Goal: Information Seeking & Learning: Learn about a topic

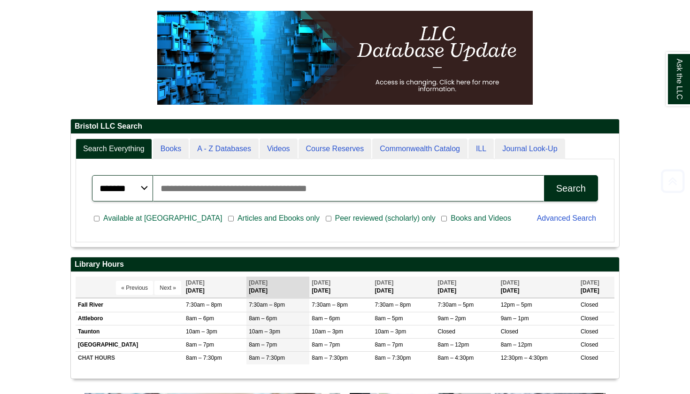
scroll to position [139, 0]
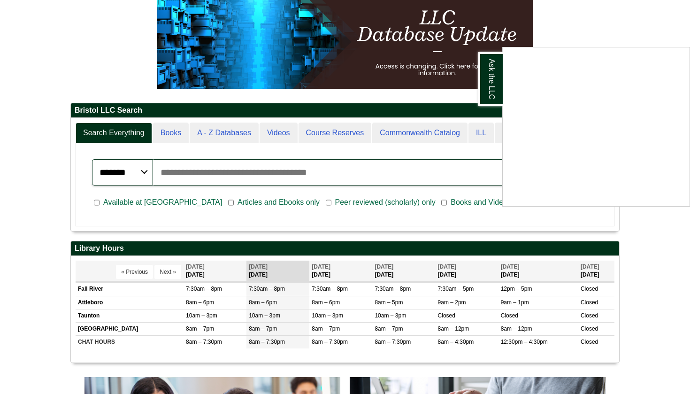
click at [4, 178] on div "Ask the LLC" at bounding box center [345, 197] width 690 height 394
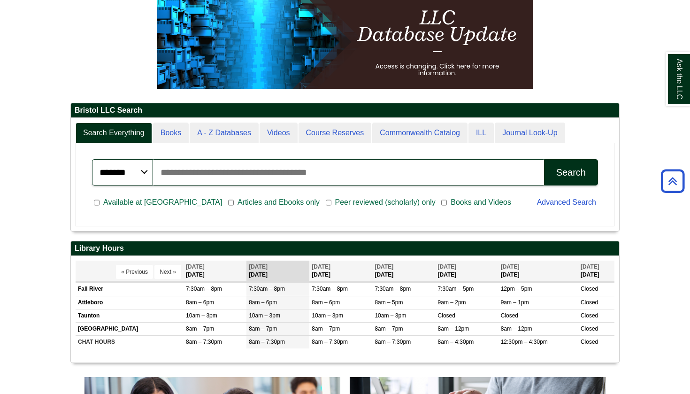
click at [220, 168] on input "Search articles, books, journals & more" at bounding box center [348, 172] width 391 height 26
type input "**********"
click at [556, 179] on button "Search" at bounding box center [571, 172] width 54 height 26
click at [234, 201] on span "Articles and Ebooks only" at bounding box center [279, 202] width 90 height 11
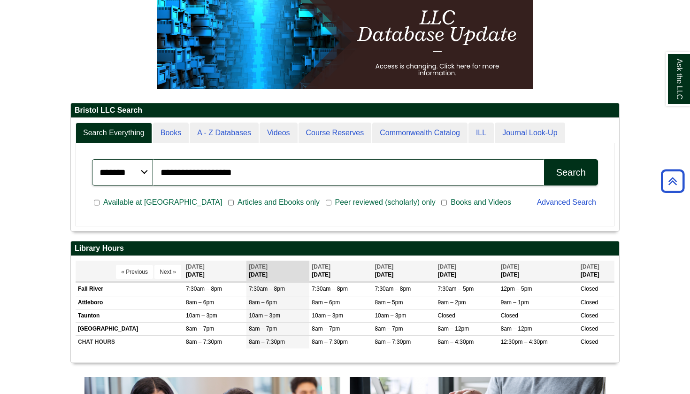
click at [576, 167] on div "Search" at bounding box center [572, 172] width 30 height 11
click at [561, 166] on button "Search" at bounding box center [571, 172] width 54 height 26
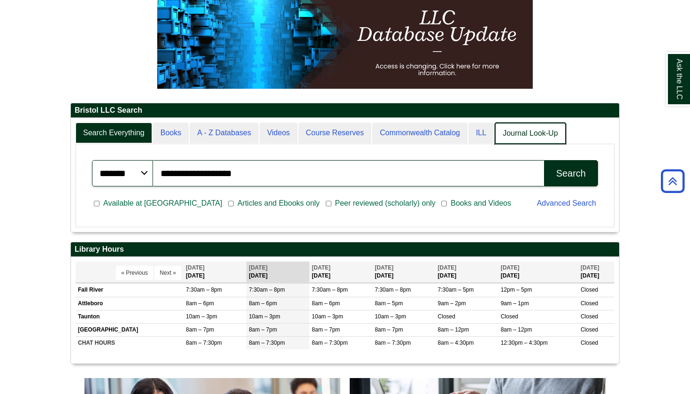
scroll to position [5, 5]
click at [518, 132] on link "Journal Look-Up" at bounding box center [530, 134] width 71 height 22
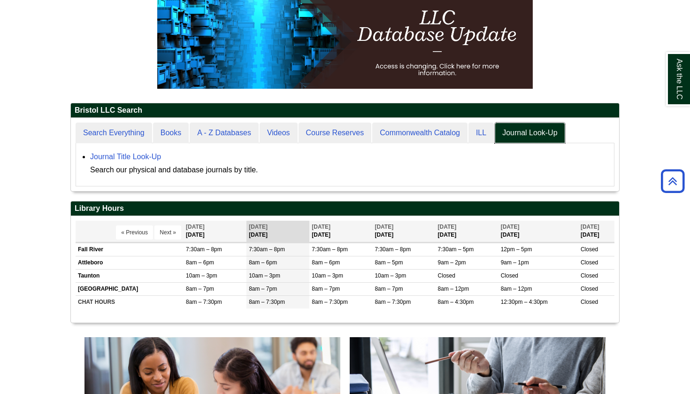
scroll to position [73, 549]
click at [142, 162] on div "Journal Title Look-Up Search our physical and database journals by title." at bounding box center [349, 163] width 519 height 26
click at [140, 157] on link "Journal Title Look-Up" at bounding box center [125, 157] width 71 height 8
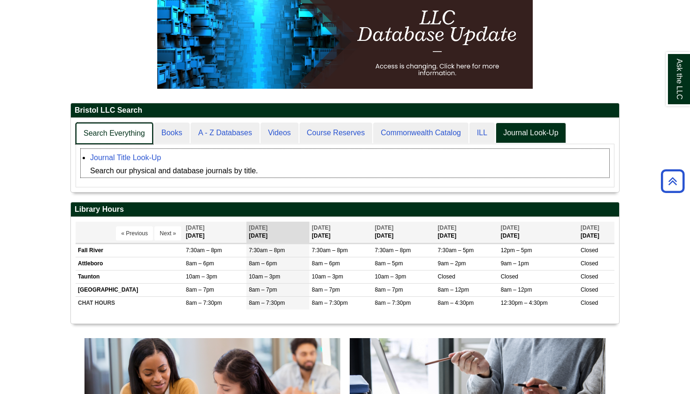
scroll to position [74, 549]
click at [103, 131] on link "Search Everything" at bounding box center [114, 134] width 77 height 22
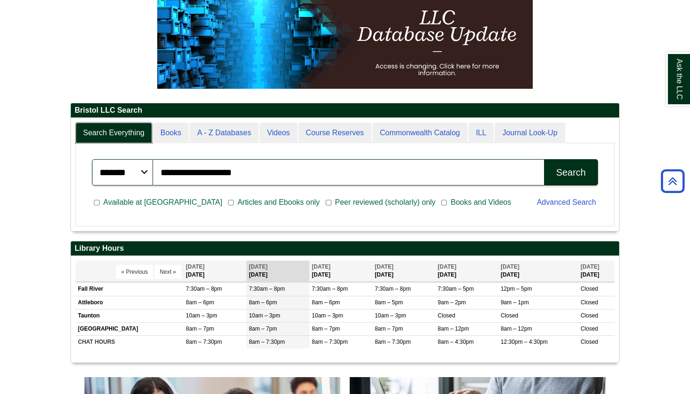
scroll to position [113, 549]
click at [556, 171] on button "Search" at bounding box center [571, 172] width 54 height 26
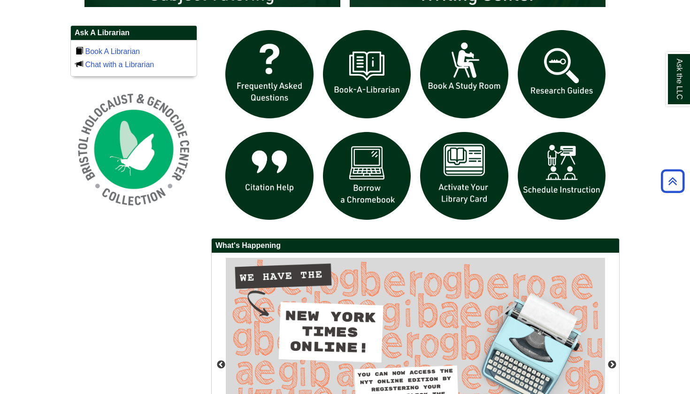
scroll to position [634, 0]
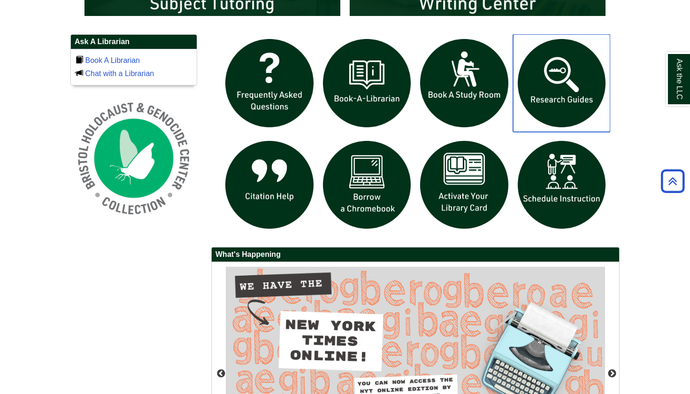
click at [593, 84] on img "slideshow" at bounding box center [562, 83] width 98 height 98
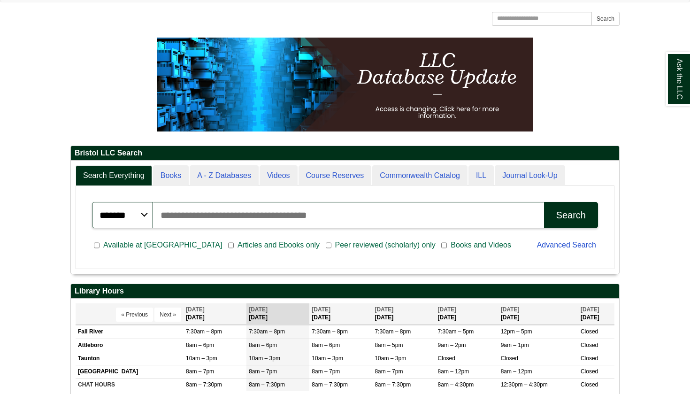
scroll to position [113, 549]
click at [254, 216] on input "Search articles, books, journals & more" at bounding box center [348, 215] width 391 height 26
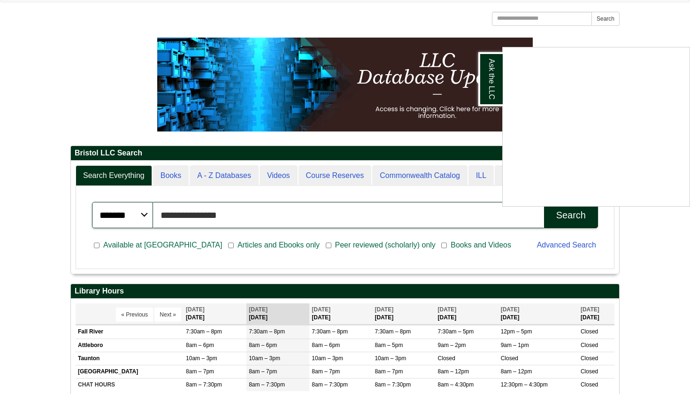
type input "**********"
click at [43, 95] on div "Ask the LLC" at bounding box center [345, 197] width 690 height 394
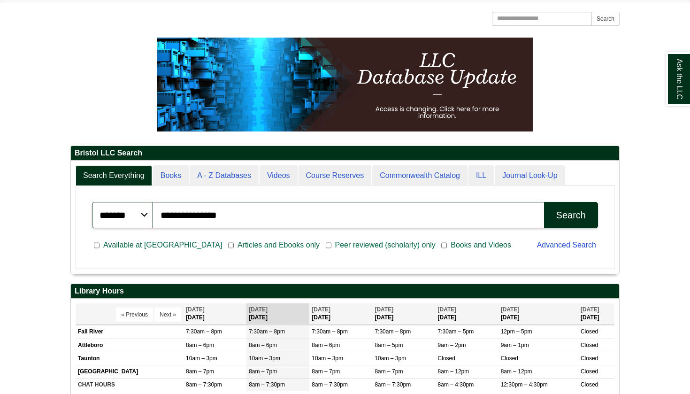
click at [562, 215] on div "Search" at bounding box center [572, 215] width 30 height 11
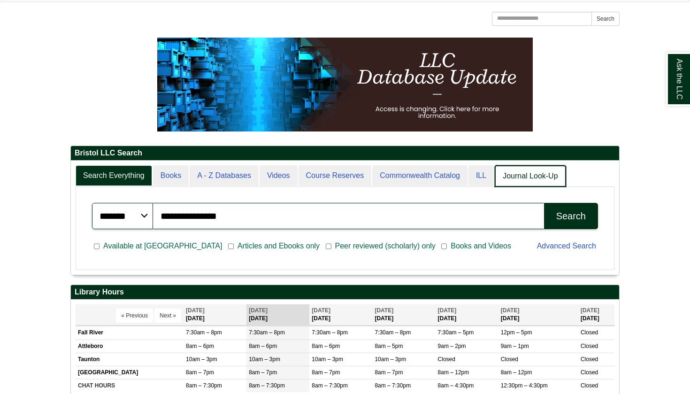
scroll to position [5, 5]
click at [524, 181] on link "Journal Look-Up" at bounding box center [530, 176] width 71 height 22
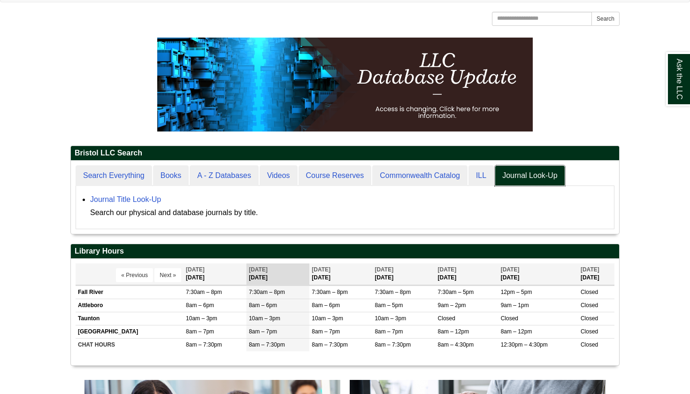
scroll to position [73, 549]
click at [132, 198] on link "Journal Title Look-Up" at bounding box center [125, 199] width 71 height 8
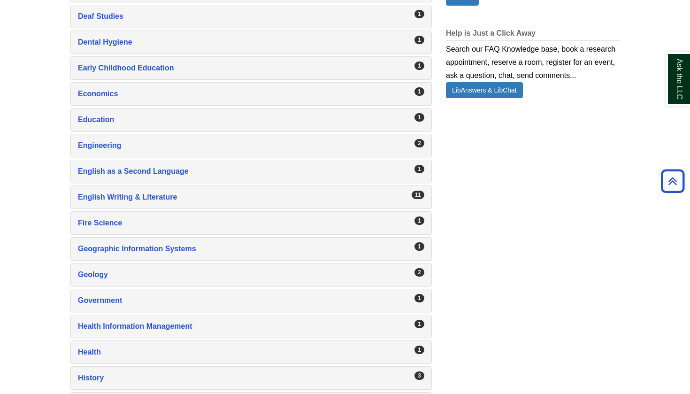
scroll to position [703, 0]
click at [148, 201] on div "English Writing & Literature , 11 guides" at bounding box center [251, 196] width 347 height 13
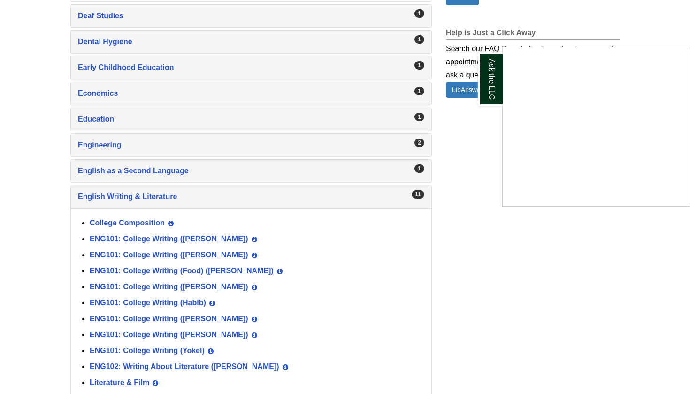
click at [198, 316] on div "Ask the LLC" at bounding box center [345, 197] width 690 height 394
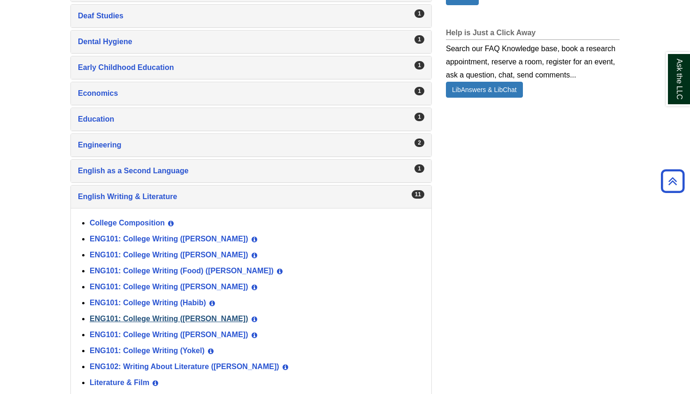
click at [191, 316] on link "ENG101: College Writing (Norris)" at bounding box center [169, 319] width 159 height 8
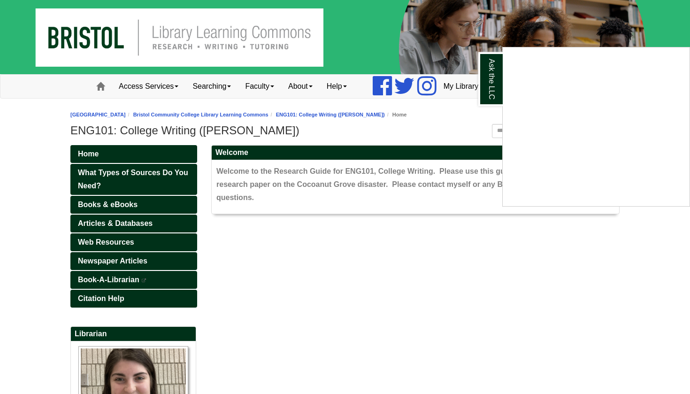
click at [131, 224] on div "Ask the LLC" at bounding box center [345, 197] width 690 height 394
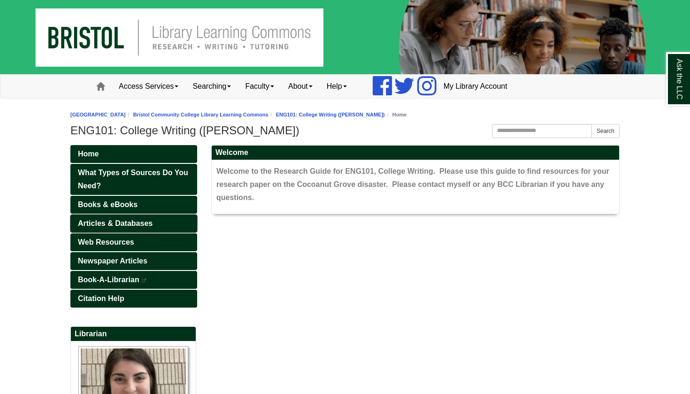
click at [134, 220] on span "Articles & Databases" at bounding box center [115, 223] width 75 height 8
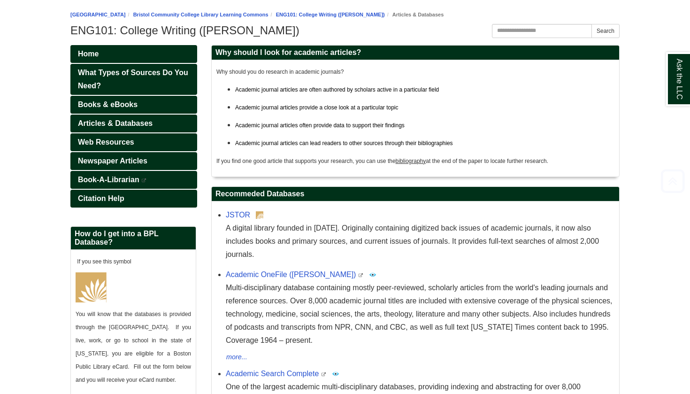
scroll to position [129, 0]
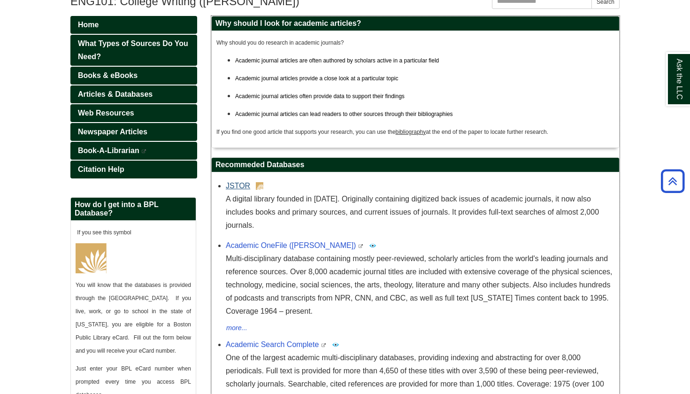
click at [236, 188] on link "JSTOR" at bounding box center [238, 186] width 24 height 8
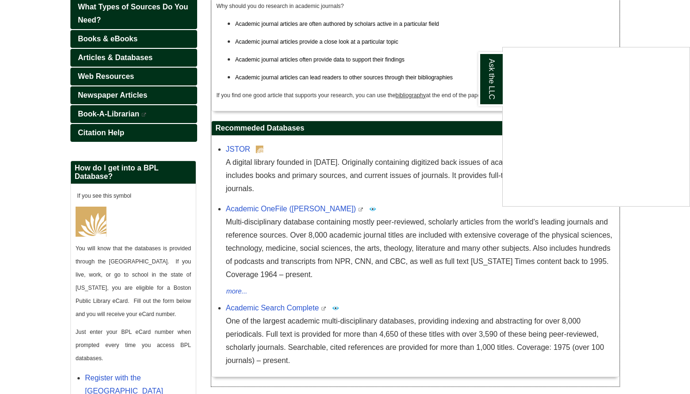
scroll to position [163, 0]
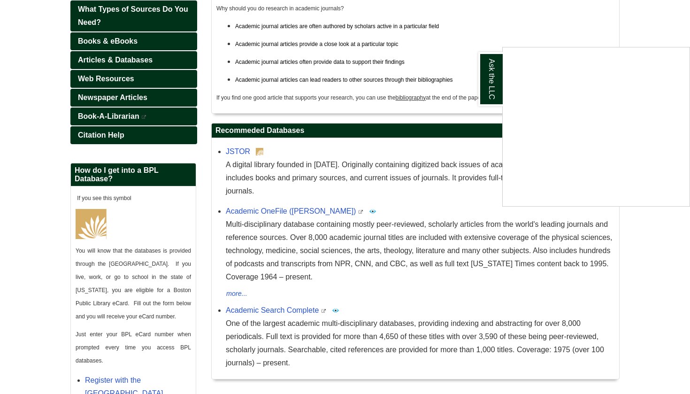
click at [284, 195] on div "Ask the LLC" at bounding box center [345, 197] width 690 height 394
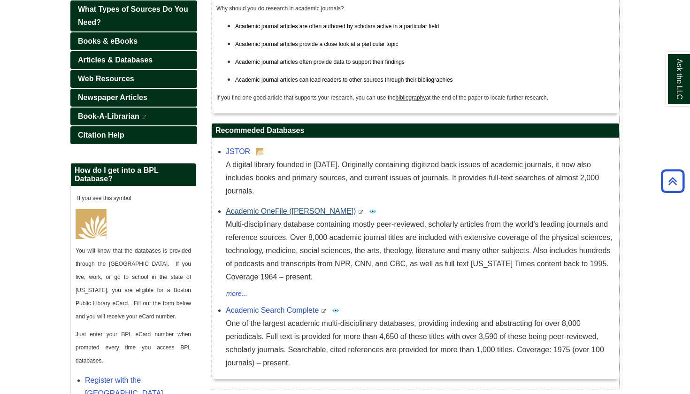
click at [280, 207] on link "Academic OneFile ([PERSON_NAME])" at bounding box center [291, 211] width 130 height 8
